Goal: Feedback & Contribution: Leave review/rating

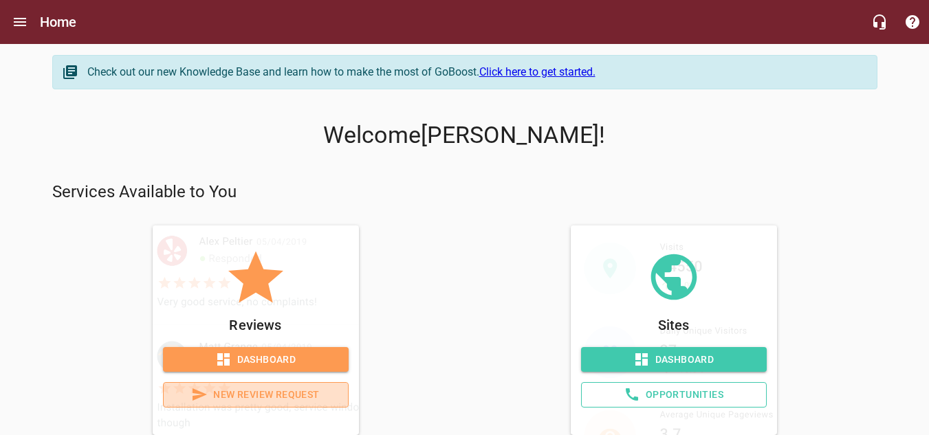
click at [250, 393] on span "New Review Request" at bounding box center [256, 394] width 162 height 17
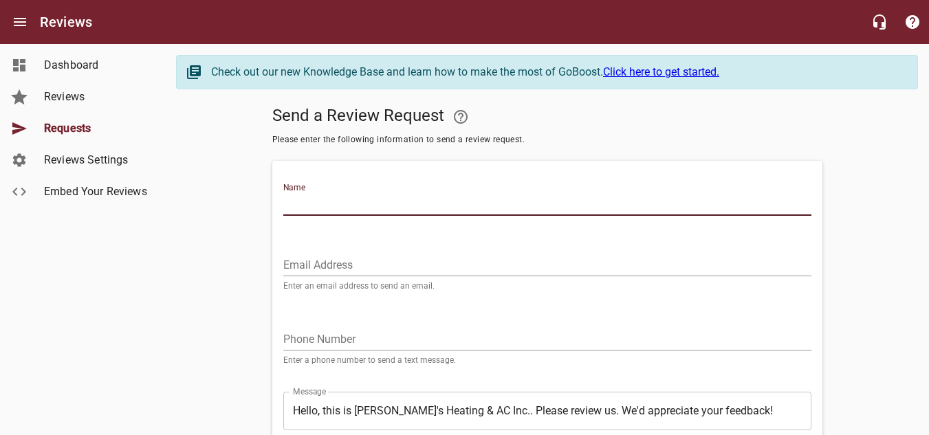
click at [323, 201] on input "Name" at bounding box center [547, 205] width 528 height 22
type input "[PERSON_NAME]"
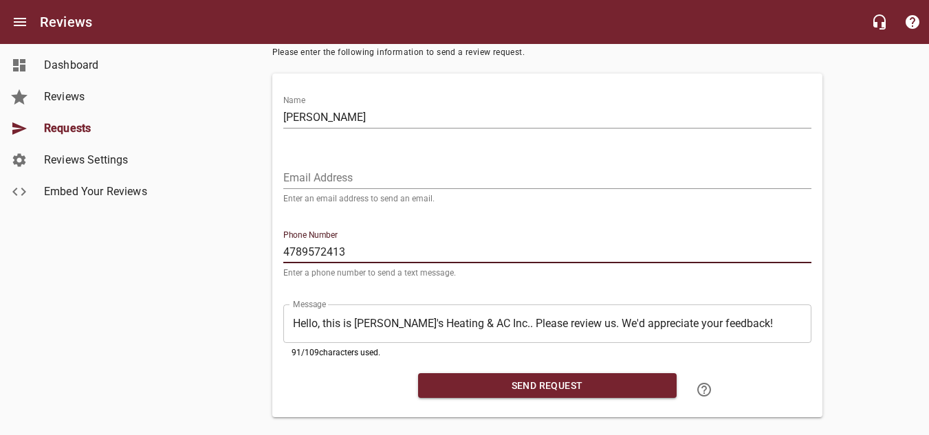
scroll to position [109, 0]
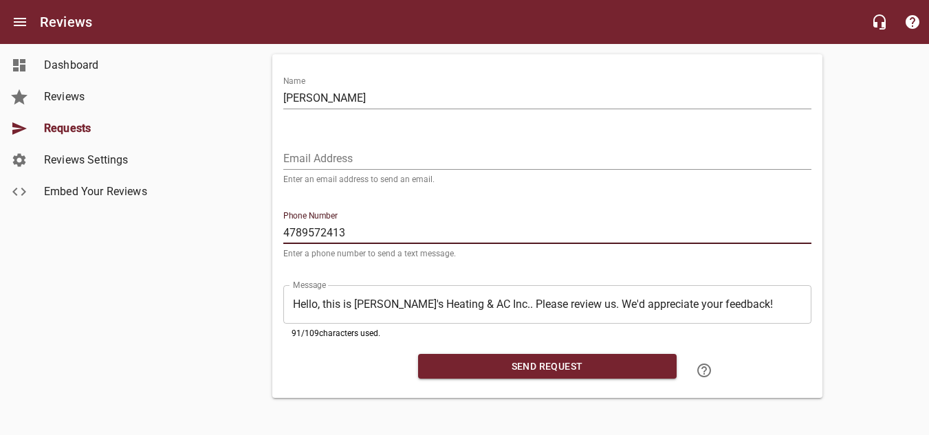
type input "4789572413"
click at [536, 358] on span "Send Request" at bounding box center [547, 366] width 236 height 17
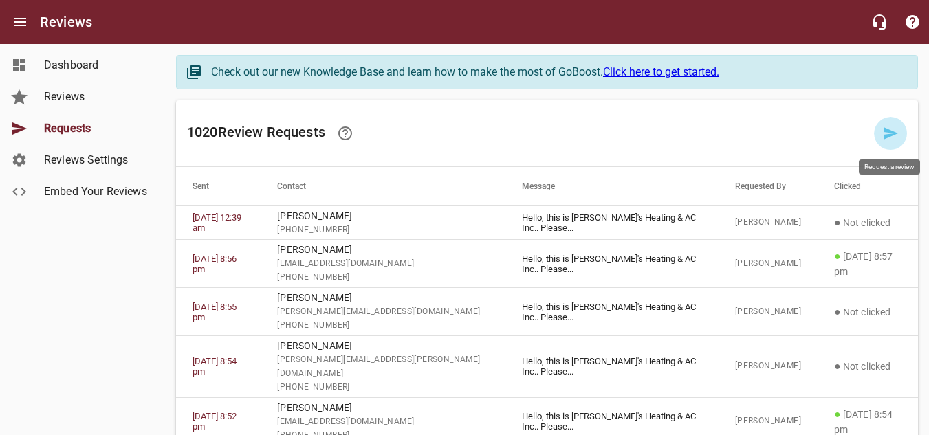
click at [890, 135] on icon at bounding box center [890, 133] width 14 height 12
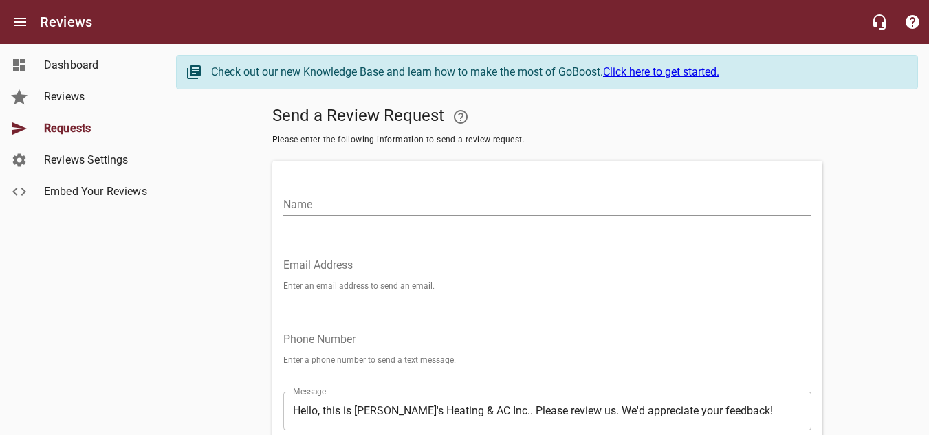
click at [330, 208] on input "Name" at bounding box center [547, 205] width 528 height 22
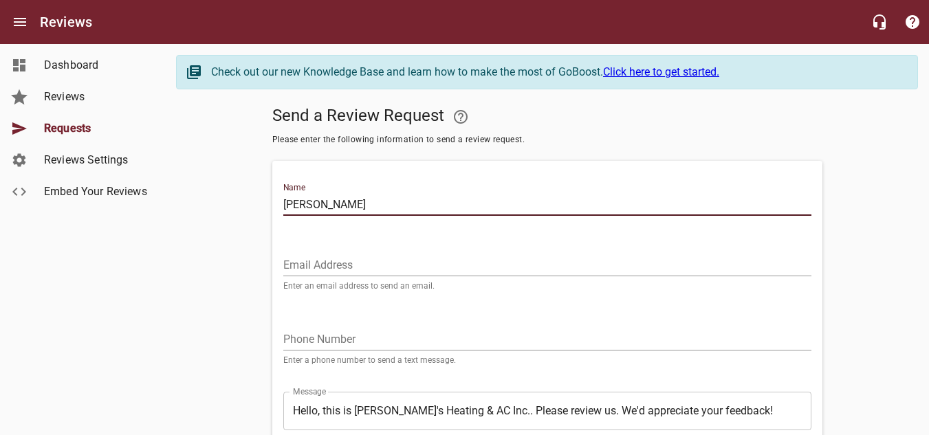
type input "[PERSON_NAME]"
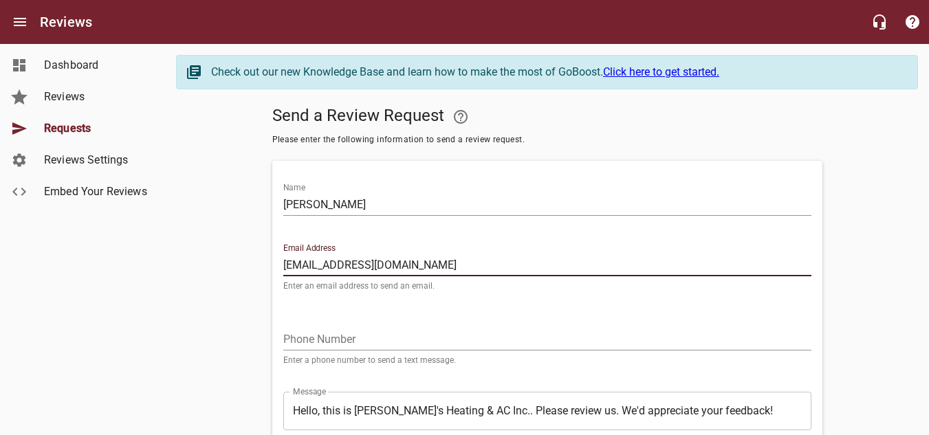
type input "[EMAIL_ADDRESS][DOMAIN_NAME]"
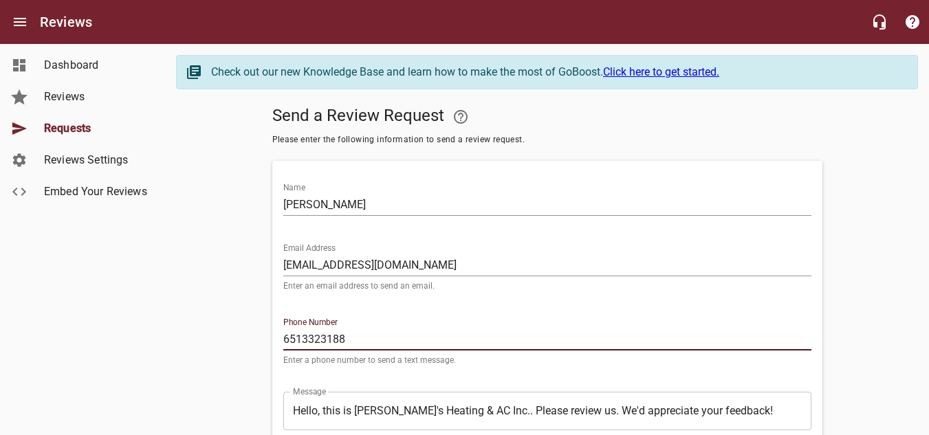
scroll to position [69, 0]
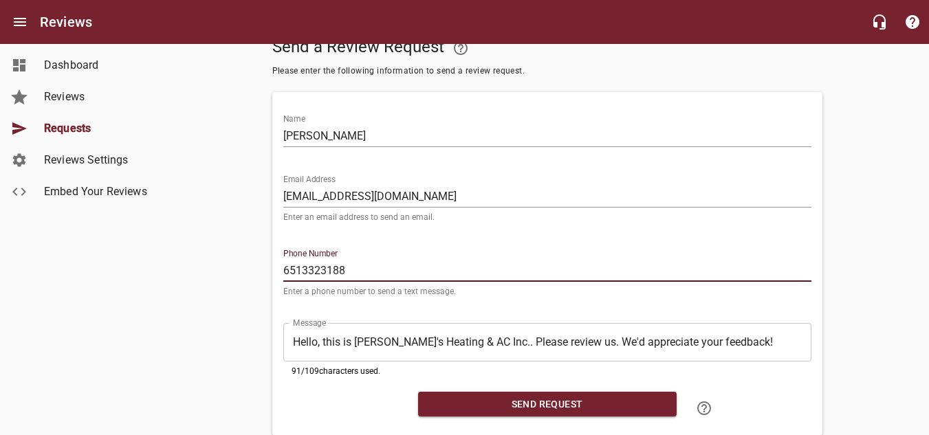
type input "6513323188"
click at [553, 411] on span "Send Request" at bounding box center [547, 404] width 236 height 17
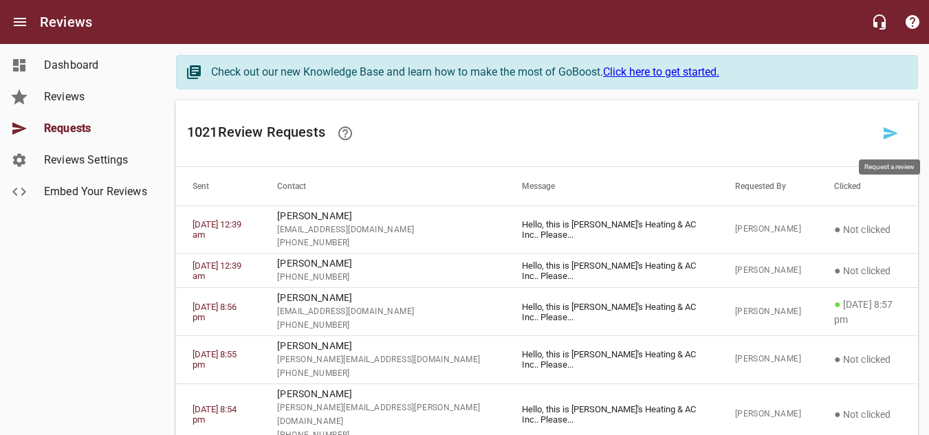
click at [885, 134] on icon at bounding box center [890, 133] width 16 height 16
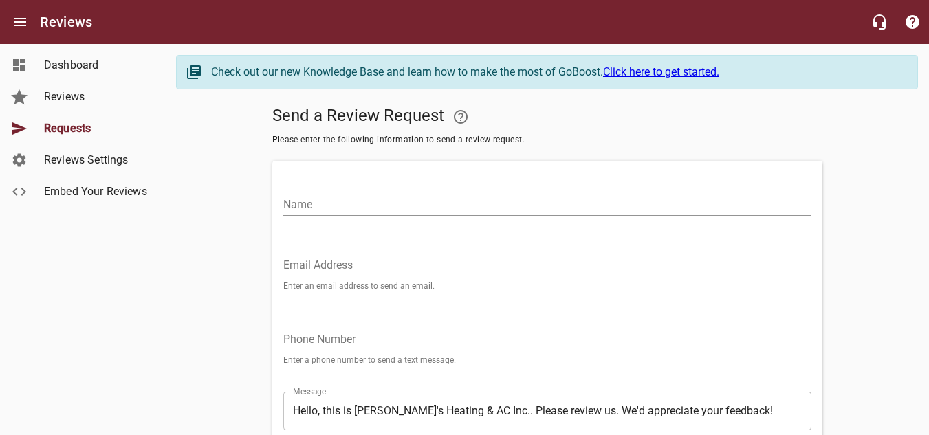
click at [353, 203] on input "Name" at bounding box center [547, 205] width 528 height 22
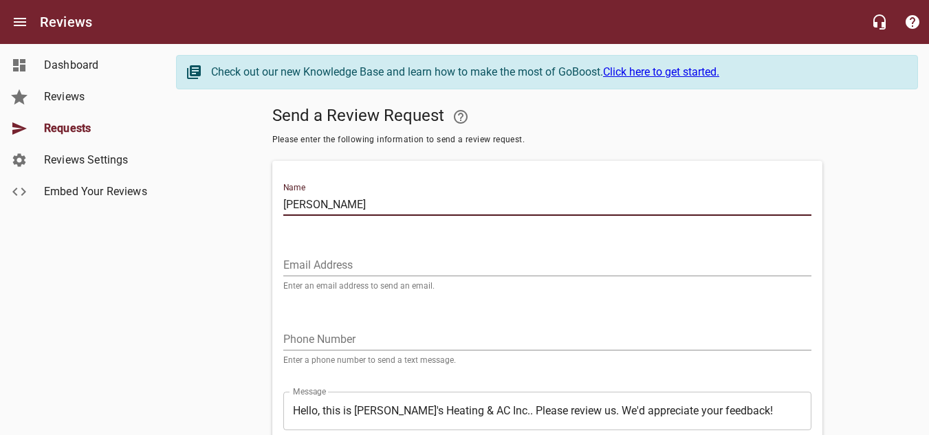
type input "[PERSON_NAME]"
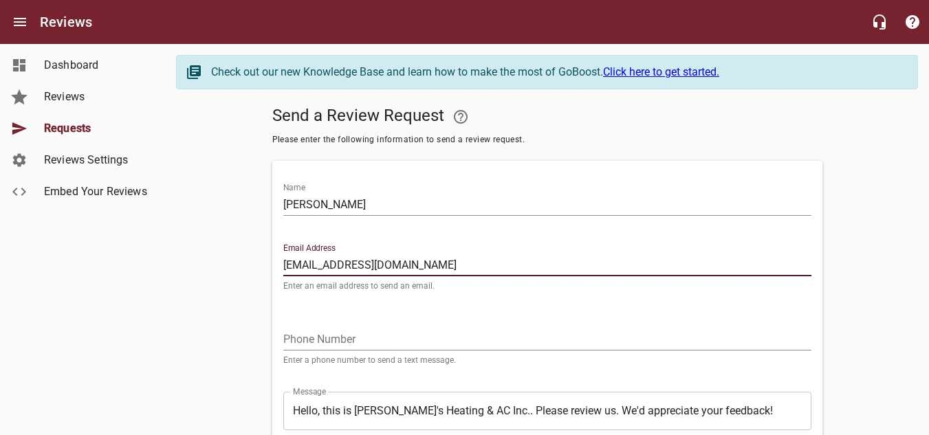
type input "[EMAIL_ADDRESS][DOMAIN_NAME]"
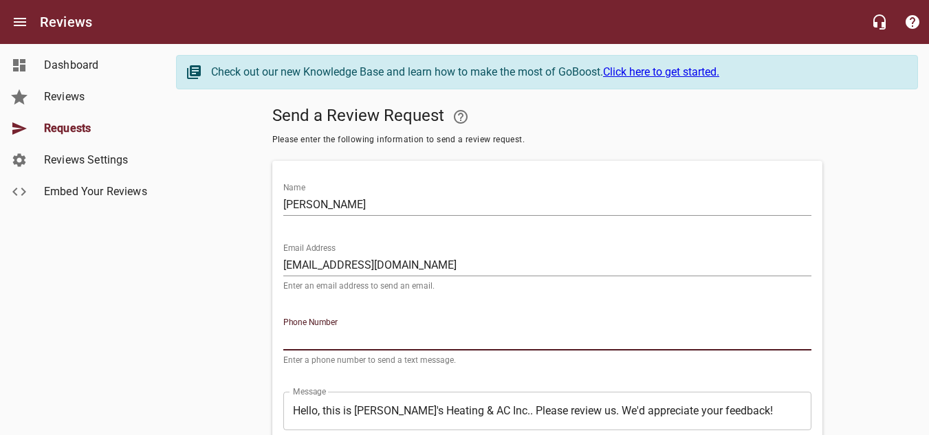
click at [353, 345] on input "tel" at bounding box center [547, 340] width 528 height 22
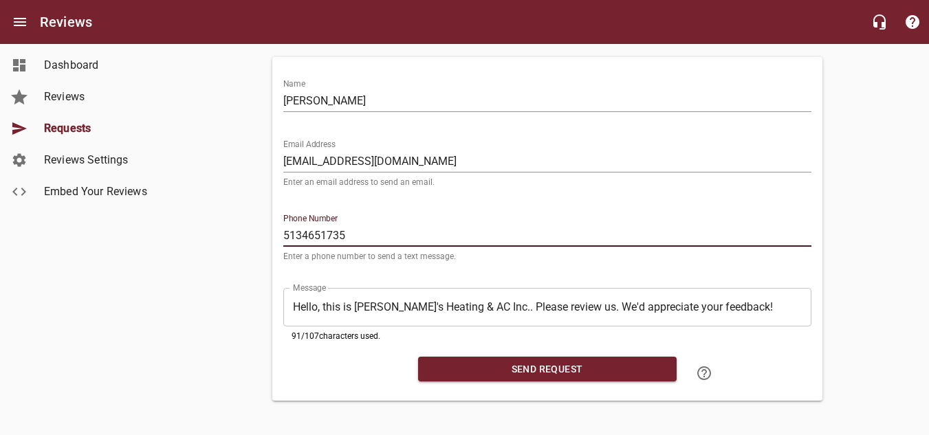
scroll to position [109, 0]
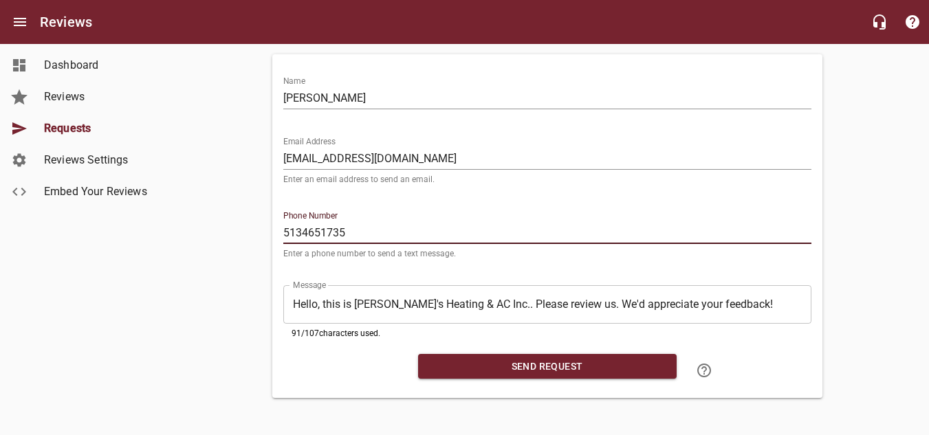
type input "5134651735"
click at [525, 364] on span "Send Request" at bounding box center [547, 366] width 236 height 17
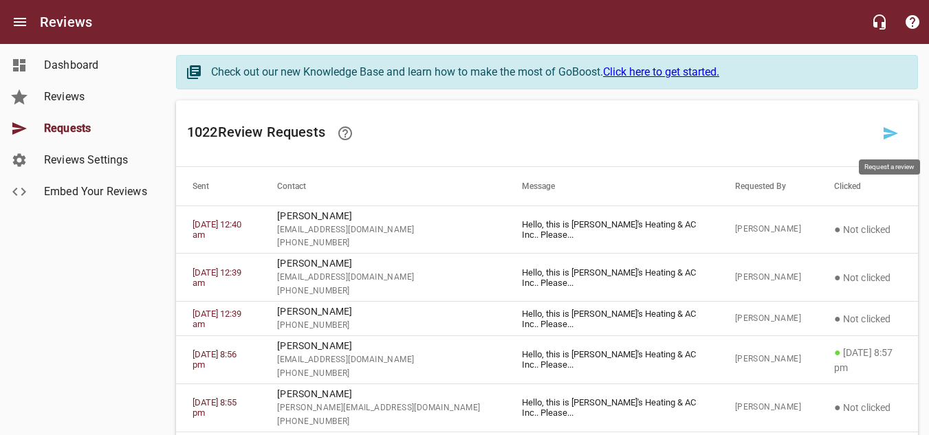
click at [877, 137] on link at bounding box center [890, 133] width 33 height 33
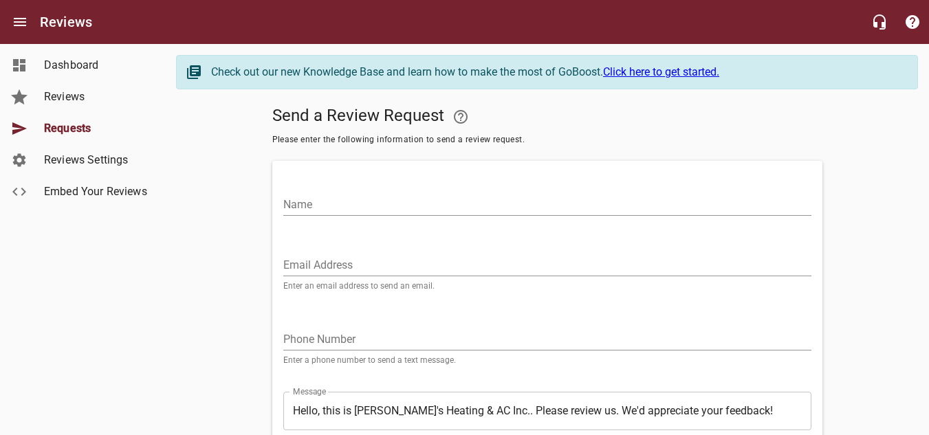
click at [342, 200] on input "Name" at bounding box center [547, 205] width 528 height 22
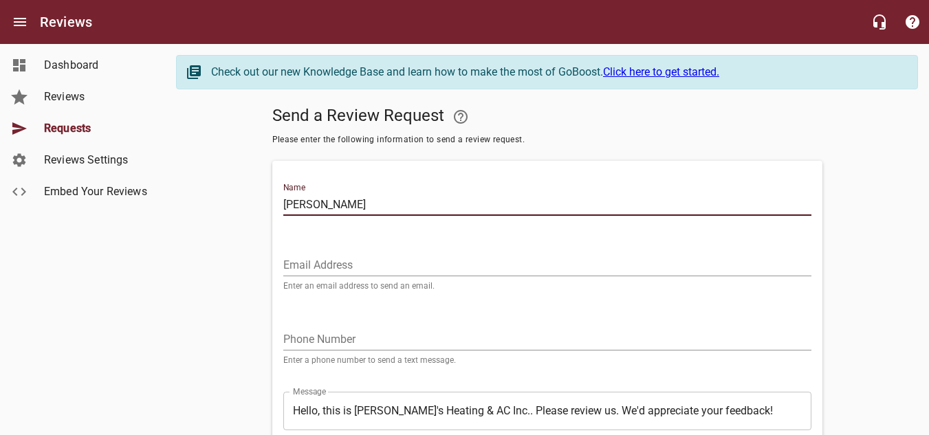
type input "[PERSON_NAME]"
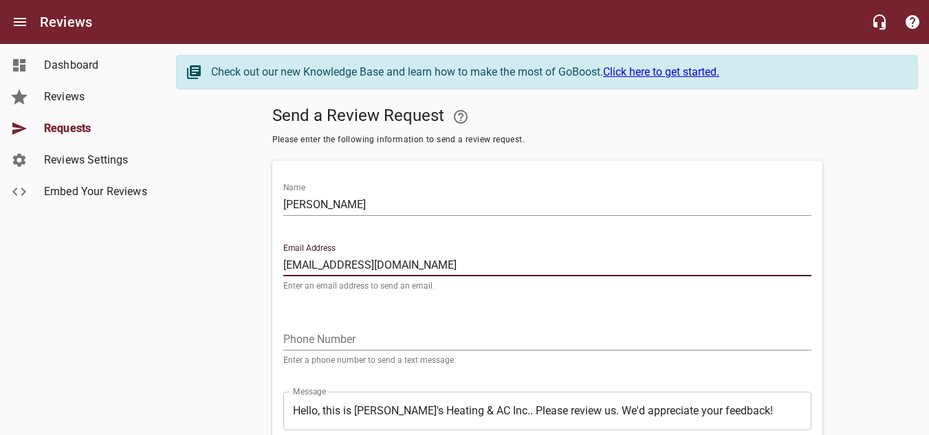
type input "[EMAIL_ADDRESS][DOMAIN_NAME]"
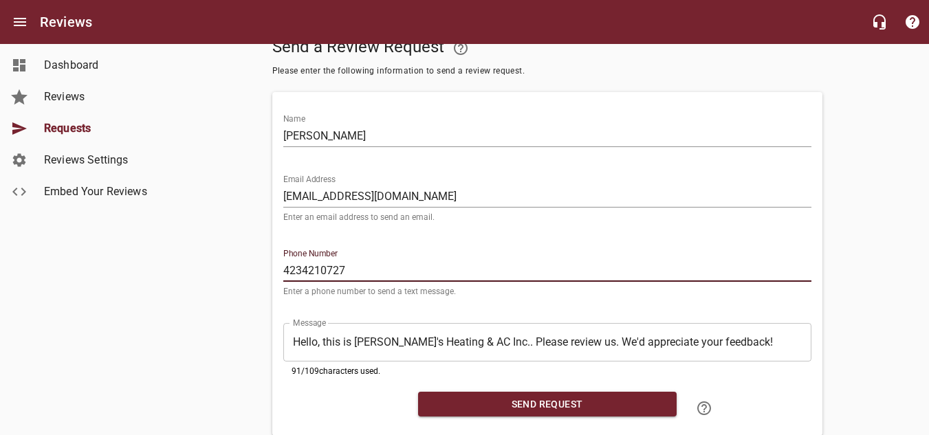
scroll to position [109, 0]
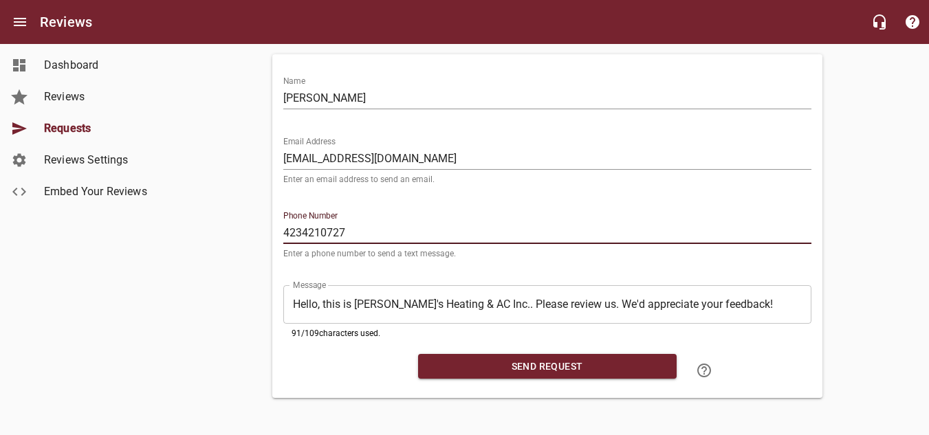
type input "4234210727"
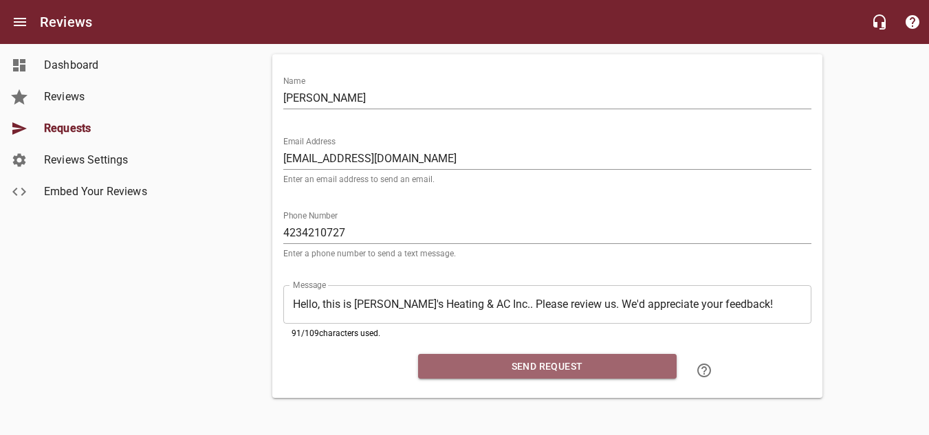
click at [551, 369] on span "Send Request" at bounding box center [547, 366] width 236 height 17
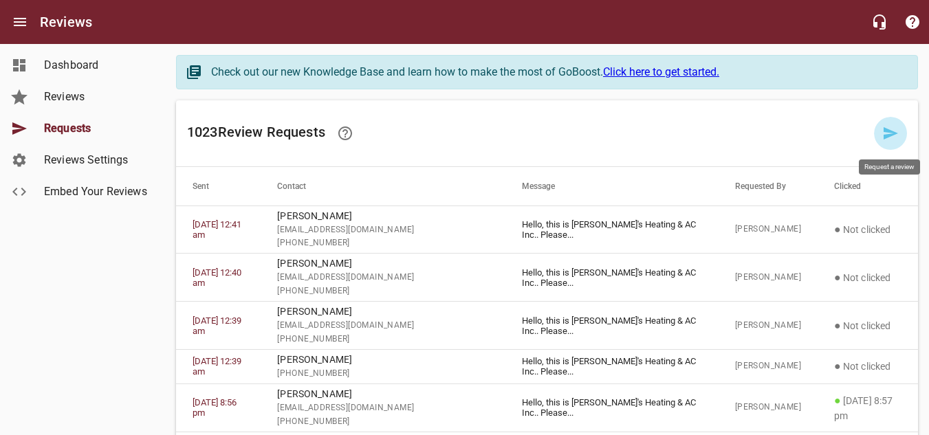
click at [887, 137] on icon at bounding box center [890, 133] width 14 height 12
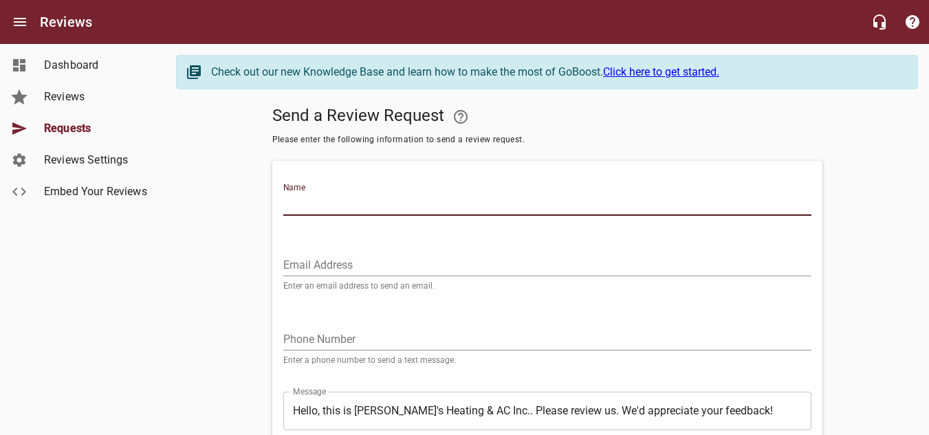
click at [353, 203] on input "Name" at bounding box center [547, 205] width 528 height 22
type input "[PERSON_NAME]"
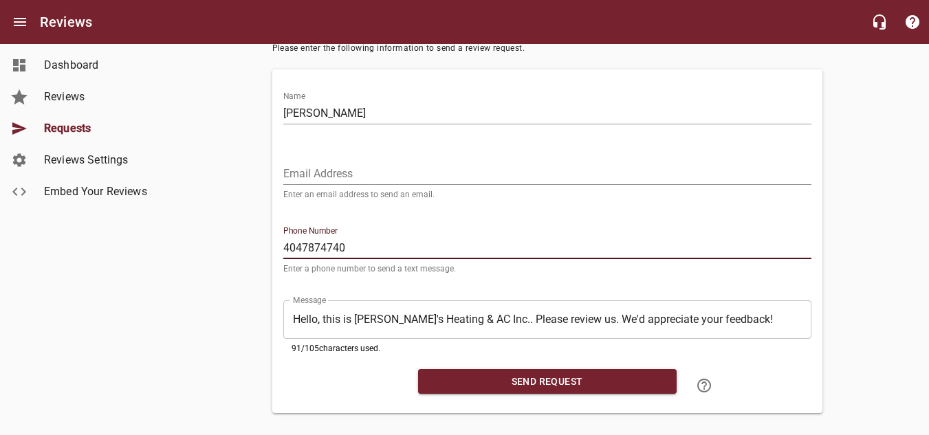
scroll to position [109, 0]
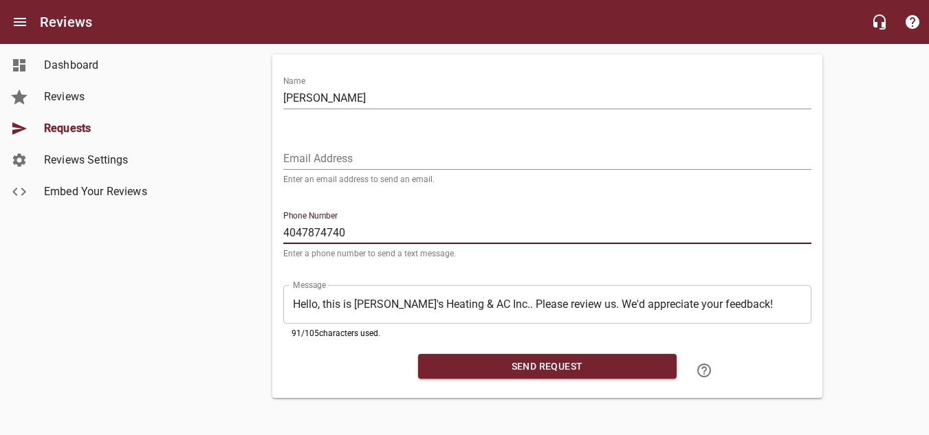
type input "4047874740"
click at [551, 370] on span "Send Request" at bounding box center [547, 366] width 236 height 17
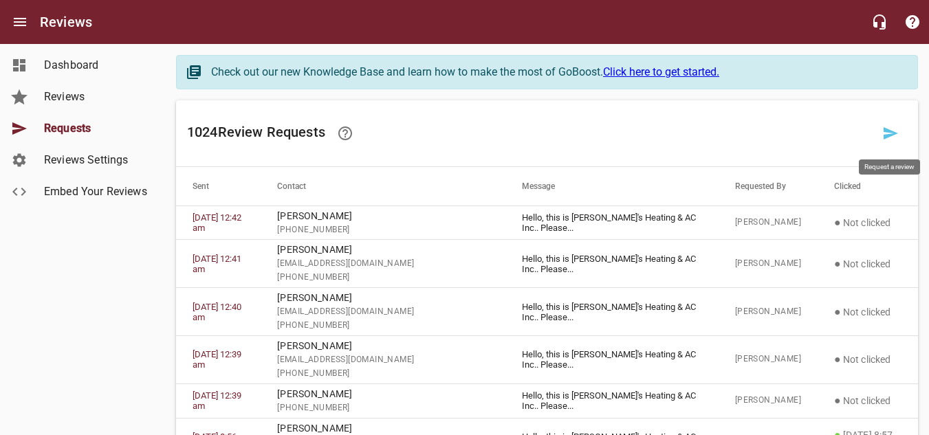
click at [884, 133] on icon at bounding box center [890, 133] width 16 height 16
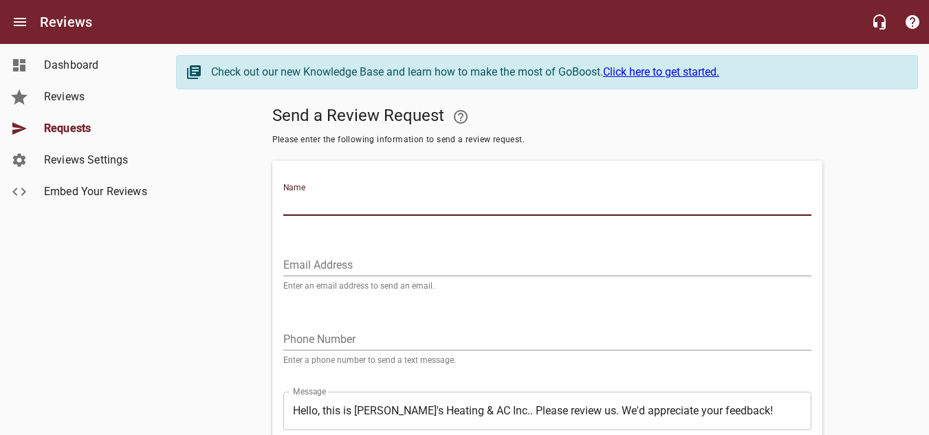
click at [322, 203] on input "Name" at bounding box center [547, 205] width 528 height 22
type input "[PERSON_NAME]"
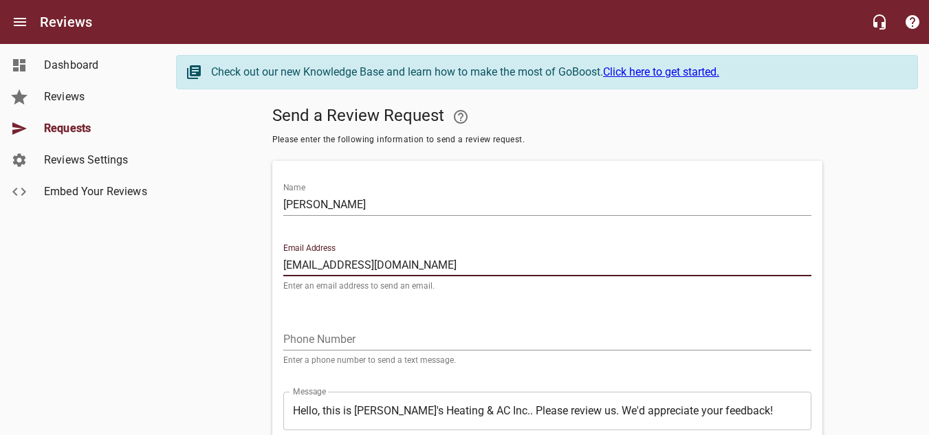
type input "[EMAIL_ADDRESS][DOMAIN_NAME]"
click at [311, 339] on input "tel" at bounding box center [547, 340] width 528 height 22
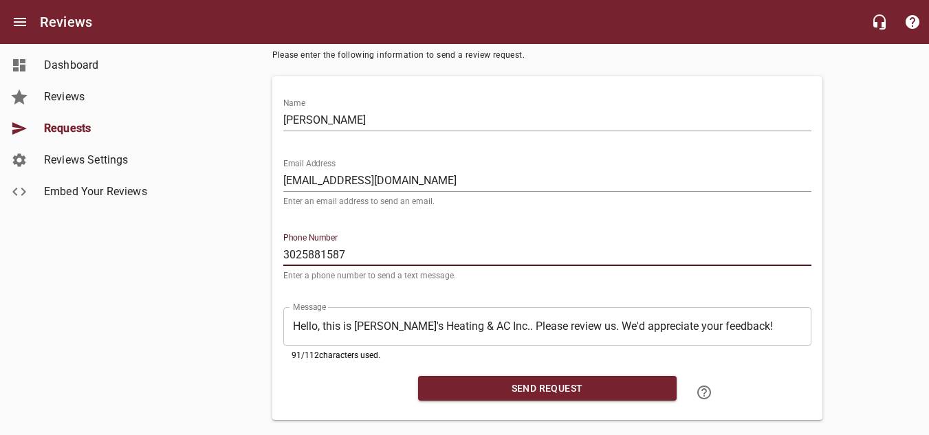
scroll to position [109, 0]
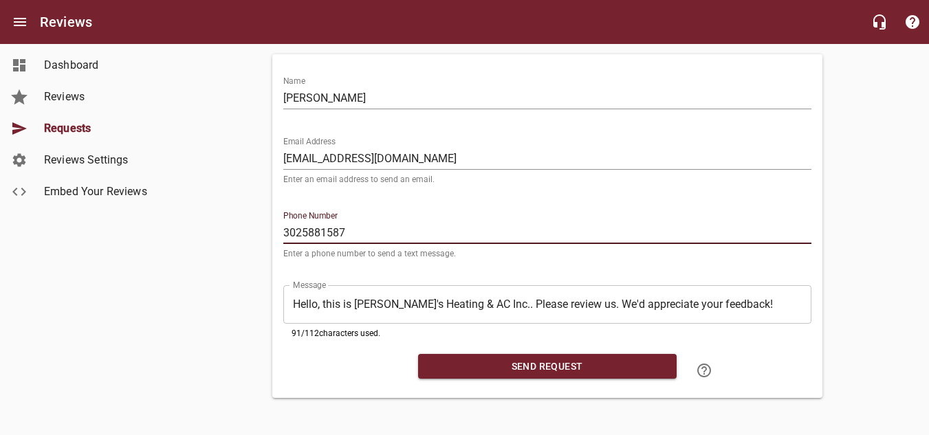
type input "3025881587"
click at [511, 359] on span "Send Request" at bounding box center [547, 366] width 236 height 17
